Goal: Task Accomplishment & Management: Manage account settings

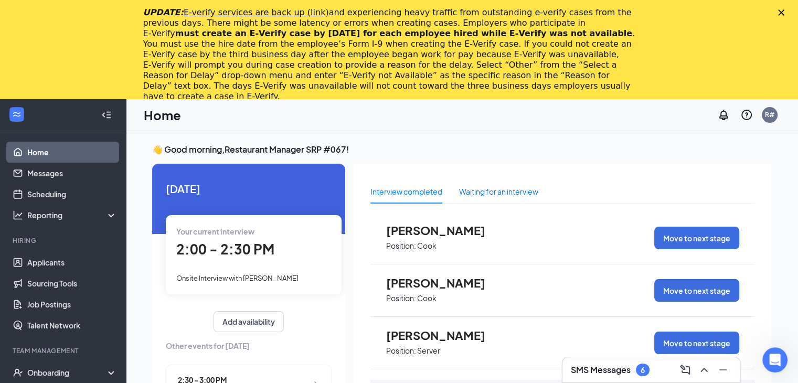
click at [506, 194] on div "Waiting for an interview" at bounding box center [498, 192] width 79 height 12
click at [391, 193] on div "Interview completed" at bounding box center [407, 192] width 72 height 12
click at [65, 195] on link "Scheduling" at bounding box center [72, 194] width 90 height 21
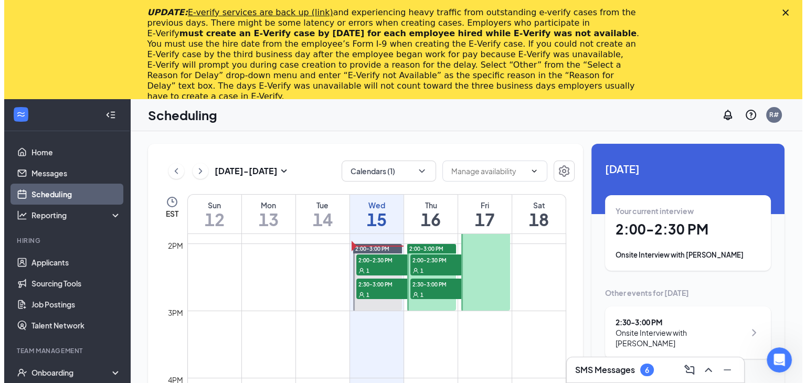
scroll to position [936, 0]
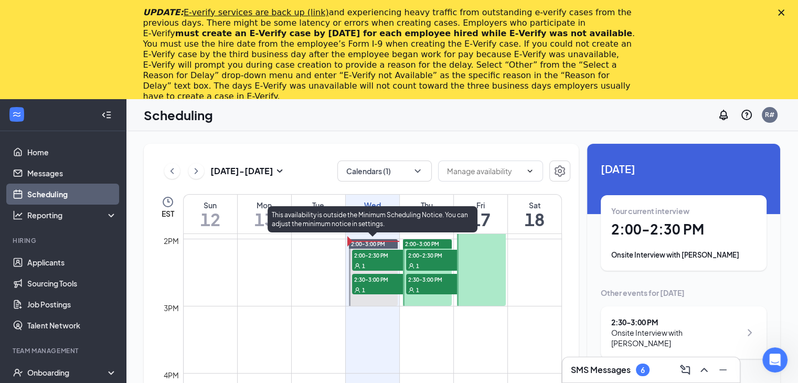
click at [376, 259] on span "2:00-2:30 PM" at bounding box center [378, 255] width 52 height 10
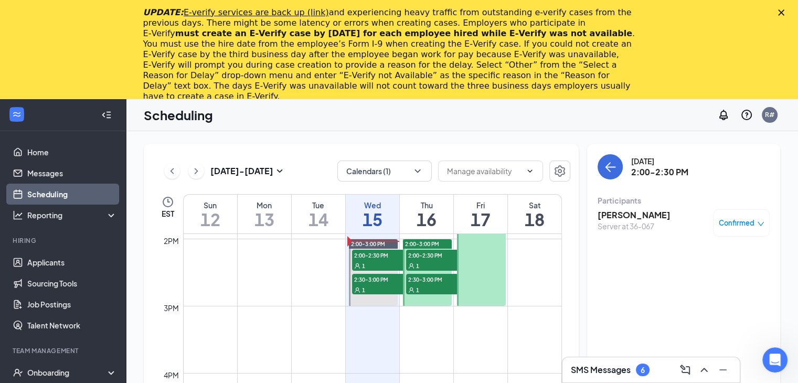
click at [632, 222] on div "Server at 36-067" at bounding box center [634, 226] width 73 height 10
click at [605, 214] on h3 "[PERSON_NAME]" at bounding box center [634, 215] width 73 height 12
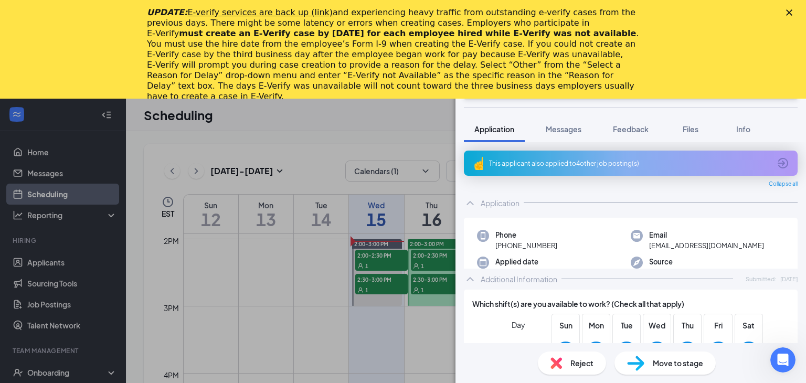
click at [791, 11] on polygon "Close" at bounding box center [789, 12] width 6 height 6
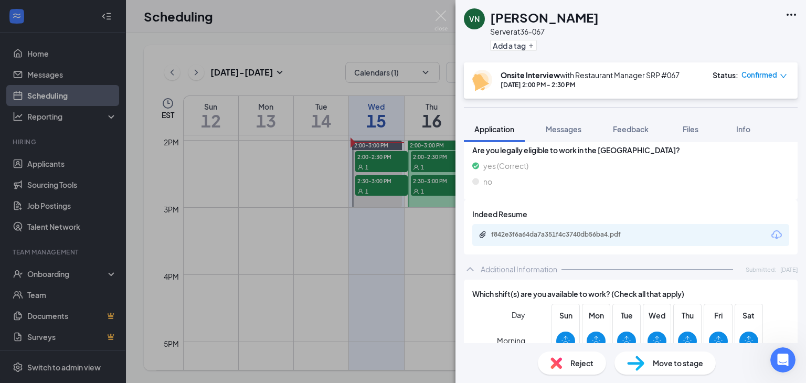
scroll to position [241, 0]
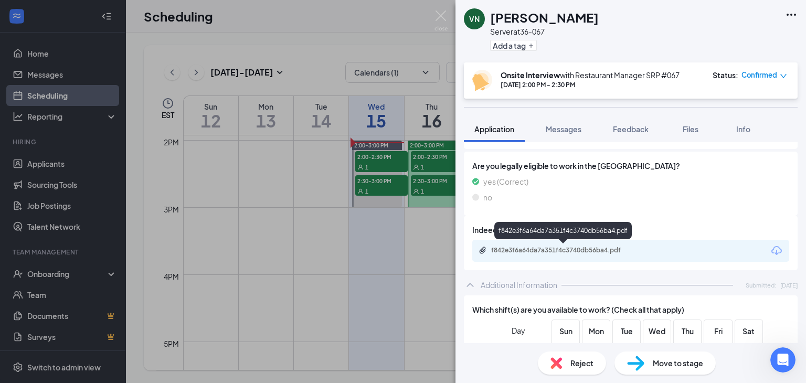
click at [567, 249] on div "f842e3f6a64da7a351f4c3740db56ba4.pdf" at bounding box center [564, 250] width 147 height 8
click at [438, 16] on img at bounding box center [441, 20] width 13 height 20
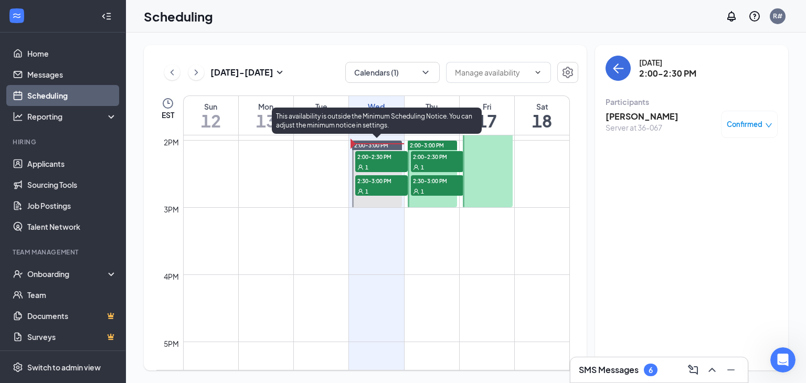
click at [382, 183] on span "2:30-3:00 PM" at bounding box center [381, 180] width 52 height 10
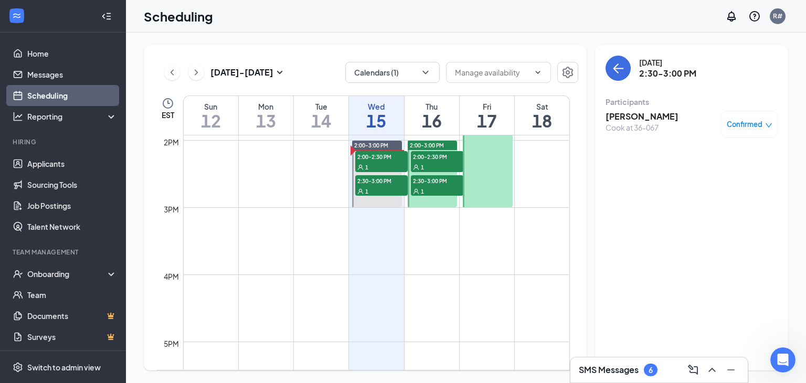
drag, startPoint x: 398, startPoint y: 106, endPoint x: 480, endPoint y: 366, distance: 272.6
click at [430, 184] on table "Sun 12 Mon 13 Tue 14 Wed 15 Thu 16 Fri 17 Sat 18 12am 1am 2am 3am 4am 5am 6am 7…" at bounding box center [367, 233] width 422 height 275
